Goal: Task Accomplishment & Management: Use online tool/utility

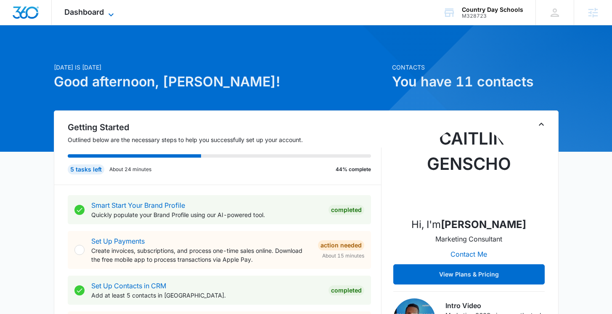
click at [107, 10] on icon at bounding box center [111, 15] width 10 height 10
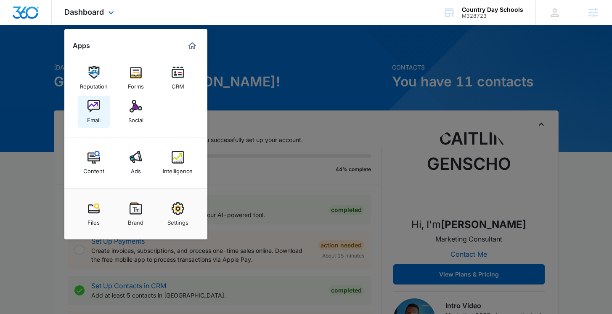
click at [90, 112] on img at bounding box center [94, 106] width 13 height 13
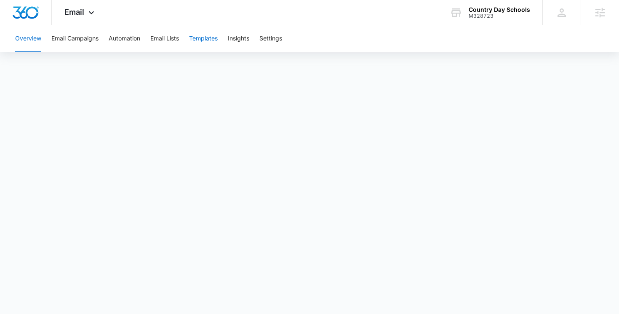
click at [210, 37] on button "Templates" at bounding box center [203, 38] width 29 height 27
